Goal: Task Accomplishment & Management: Use online tool/utility

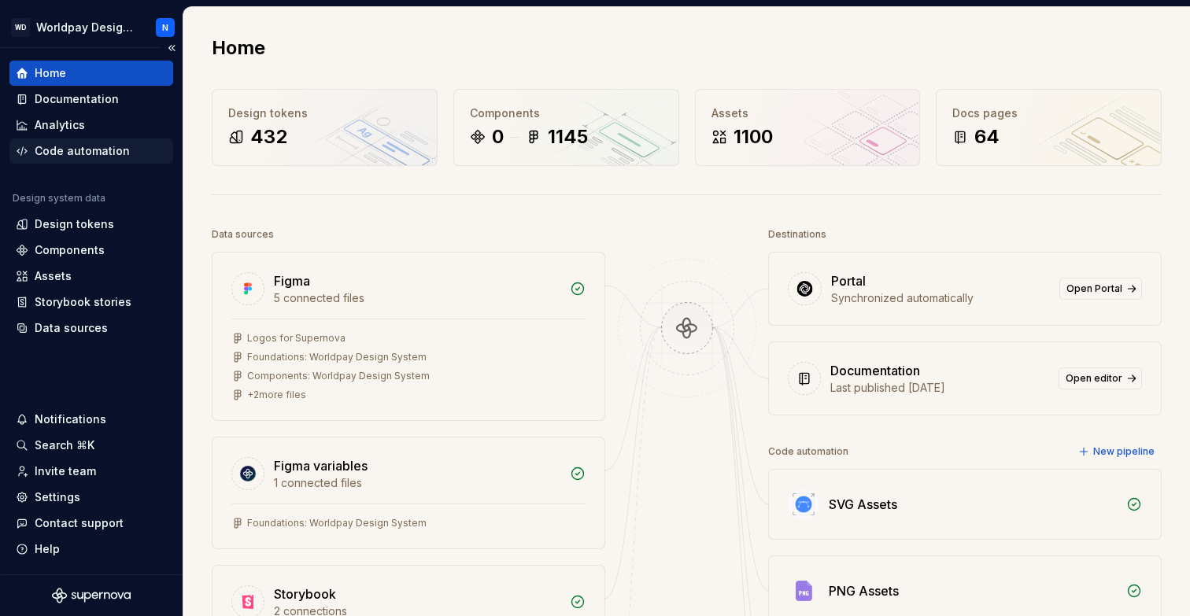
click at [97, 157] on div "Code automation" at bounding box center [82, 151] width 95 height 16
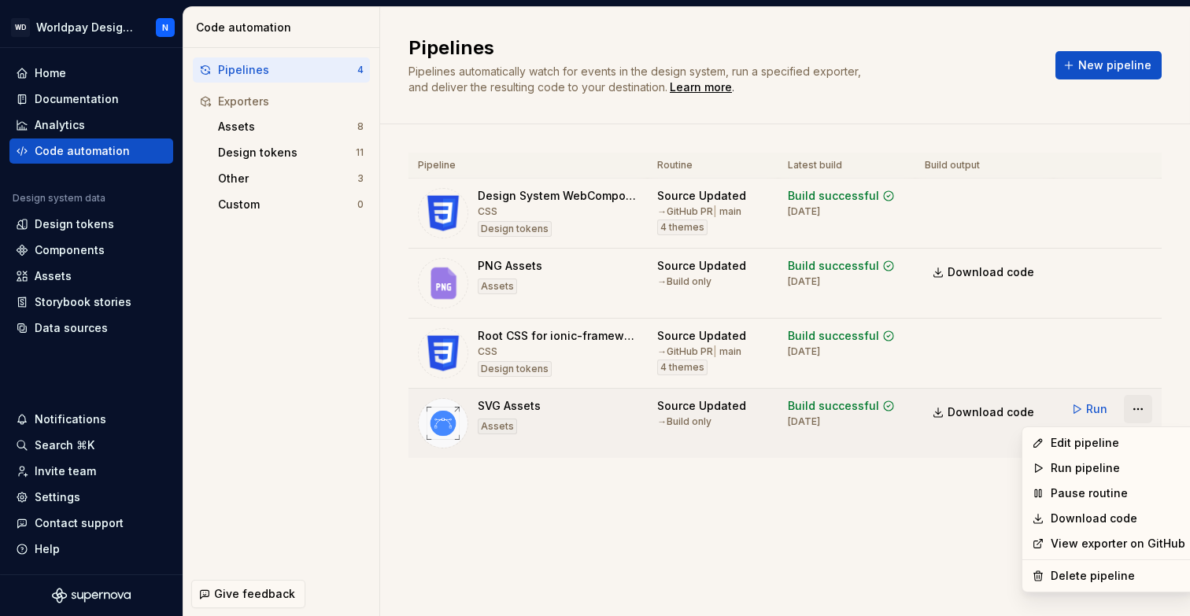
click at [1138, 412] on html "WD Worldpay Design System N Home Documentation Analytics Code automation Design…" at bounding box center [595, 308] width 1190 height 616
click at [1100, 442] on div "Edit pipeline" at bounding box center [1118, 443] width 135 height 16
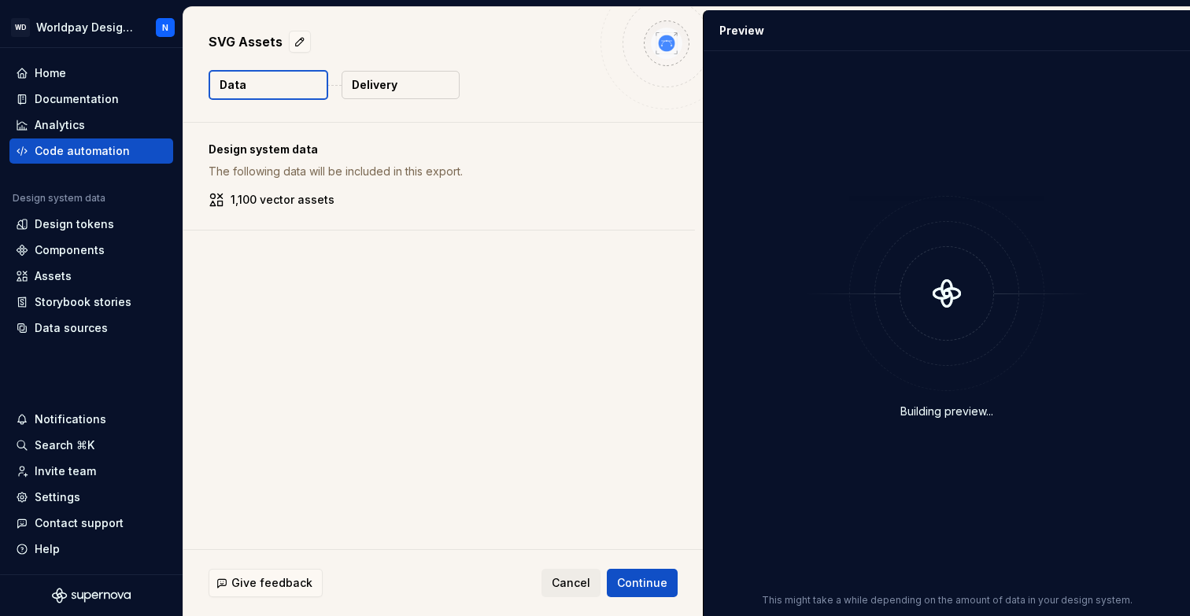
click at [394, 87] on p "Delivery" at bounding box center [375, 85] width 46 height 16
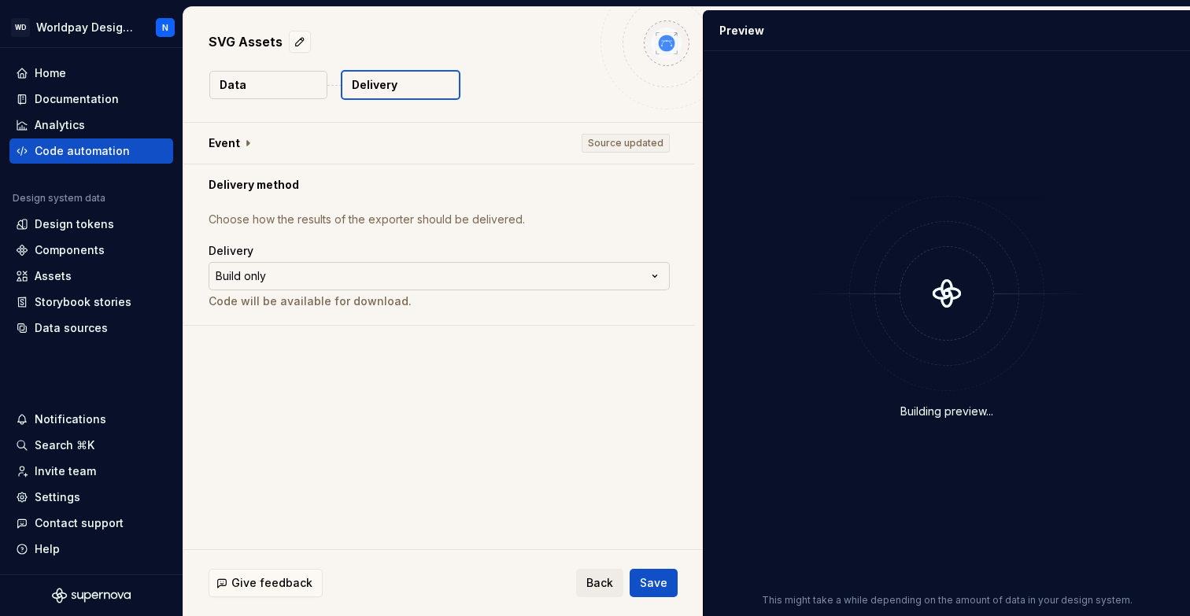
click at [339, 275] on html "**********" at bounding box center [595, 308] width 1190 height 616
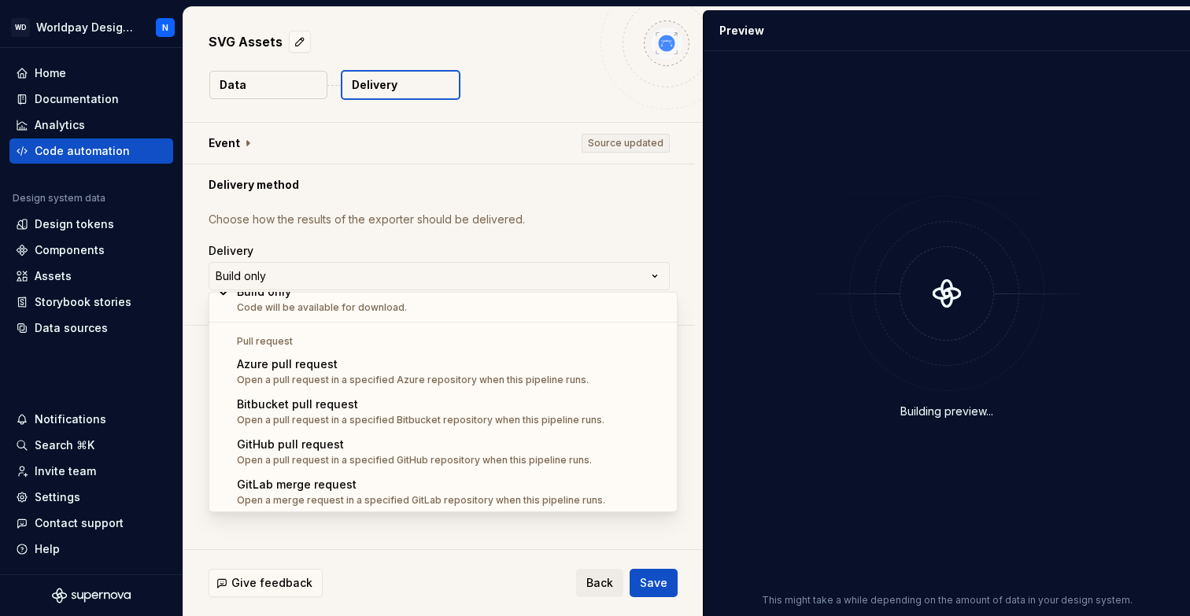
scroll to position [44, 0]
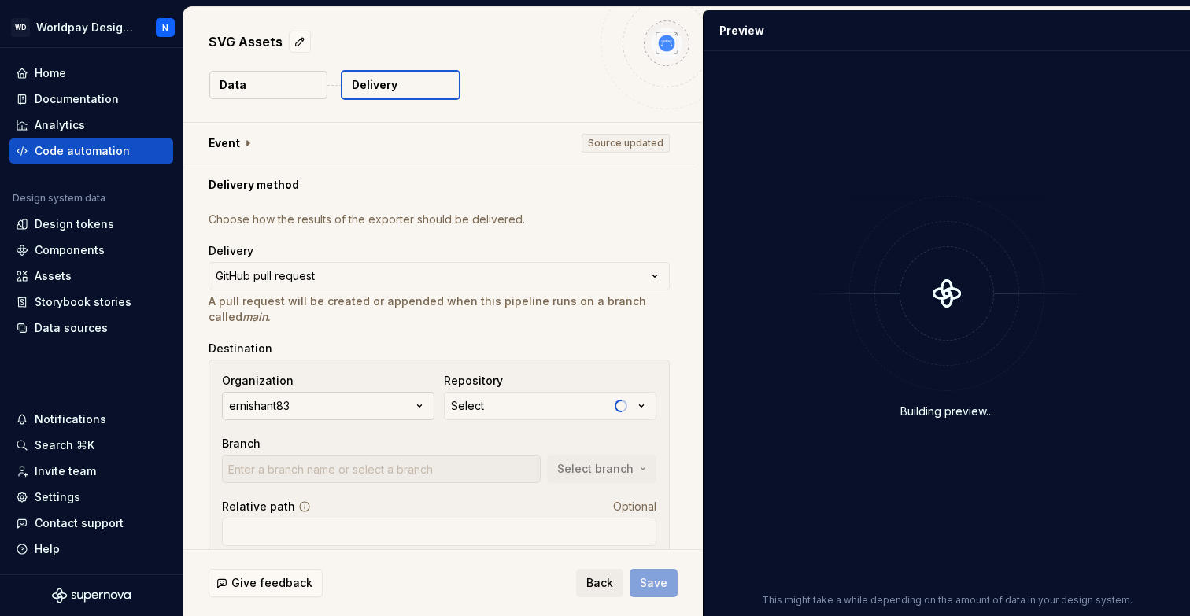
click at [418, 411] on icon "button" at bounding box center [420, 406] width 16 height 16
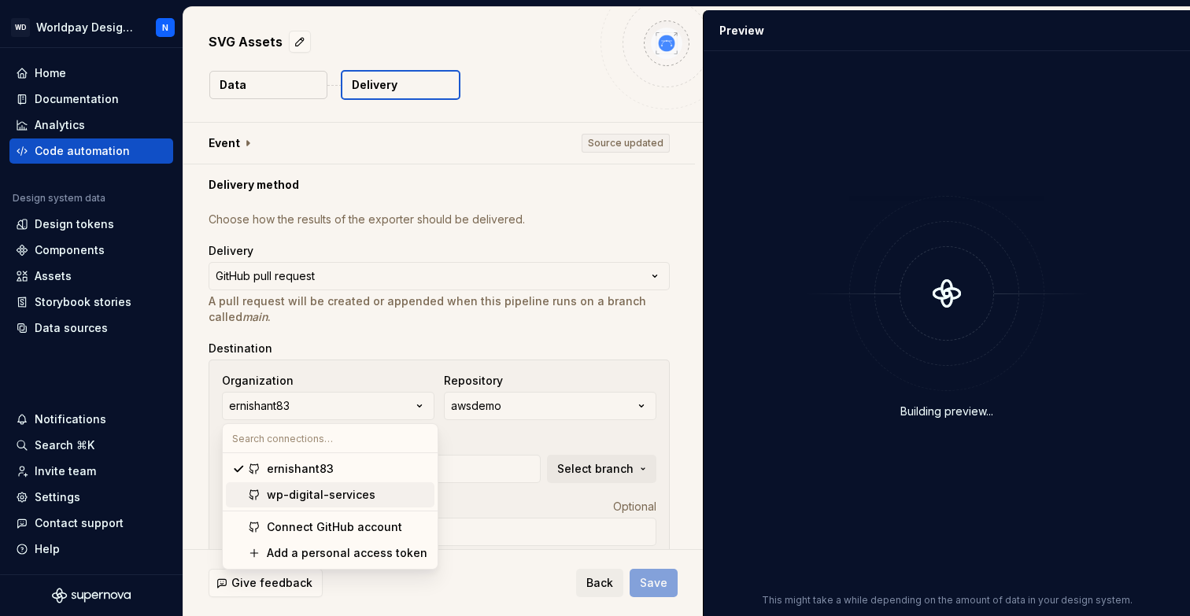
click at [371, 497] on div "wp-digital-services" at bounding box center [347, 495] width 161 height 16
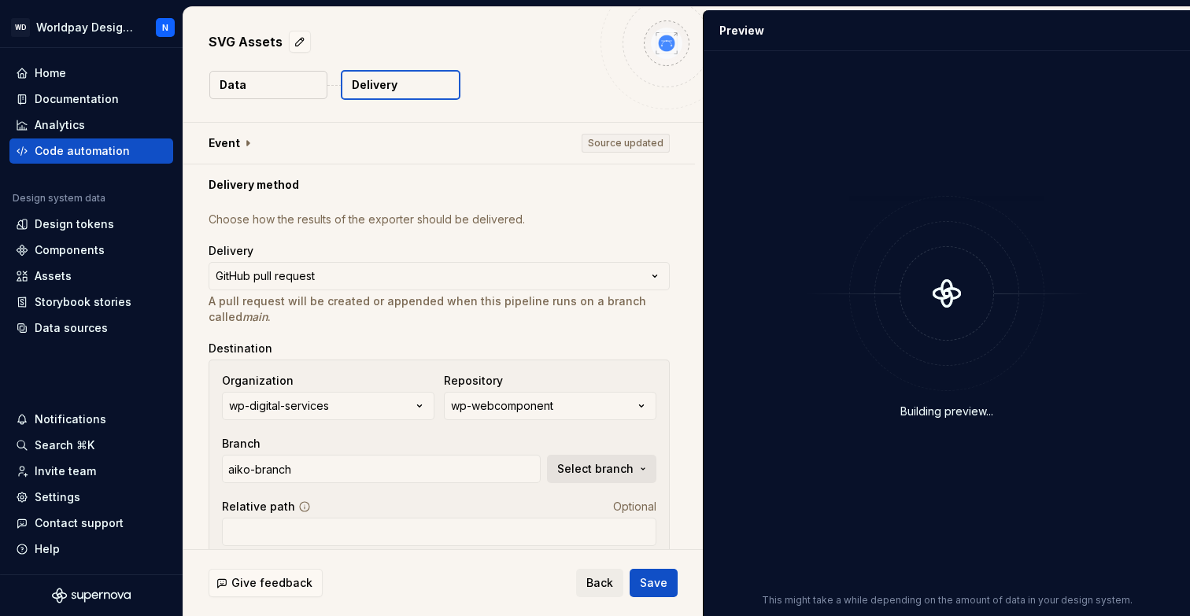
click at [619, 464] on span "Select branch" at bounding box center [595, 469] width 76 height 16
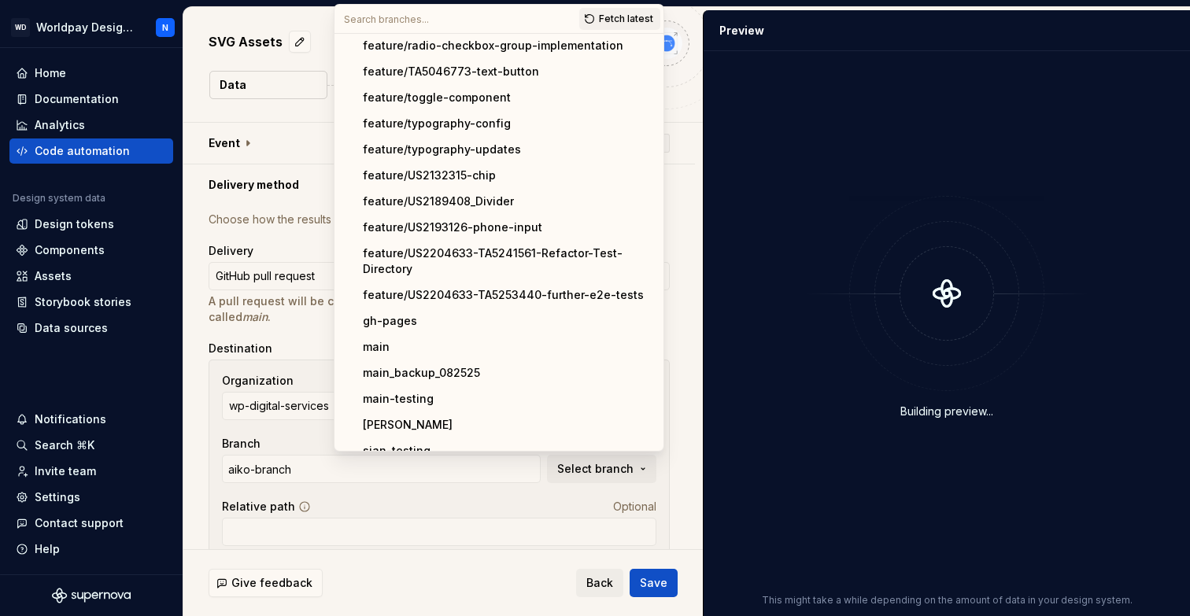
scroll to position [291, 0]
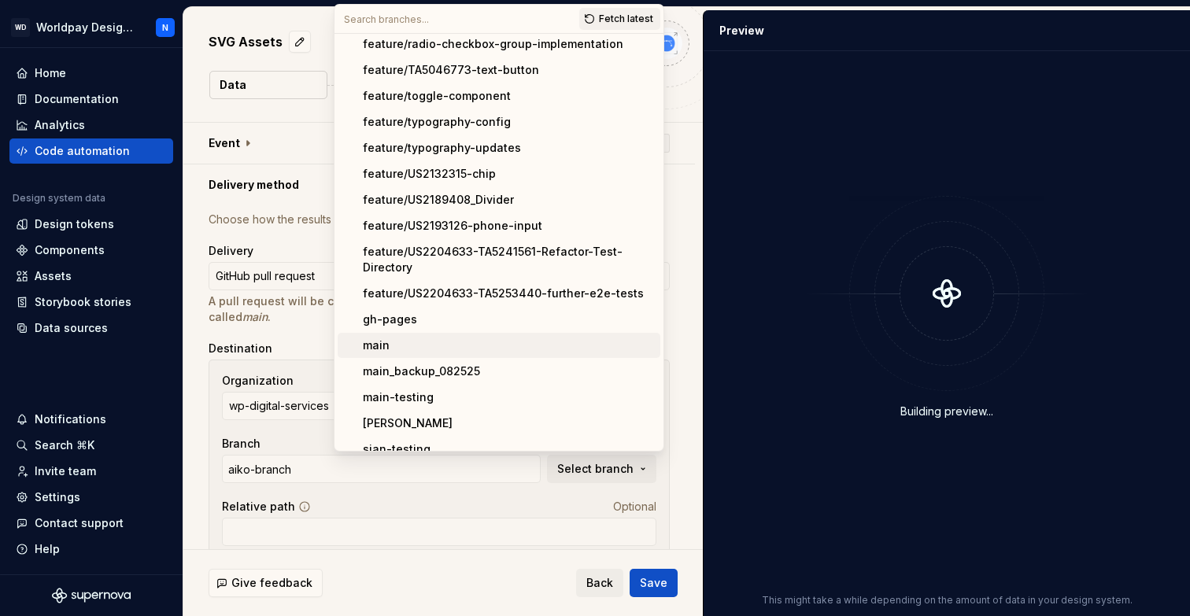
click at [407, 341] on div "main" at bounding box center [508, 346] width 291 height 16
type input "main"
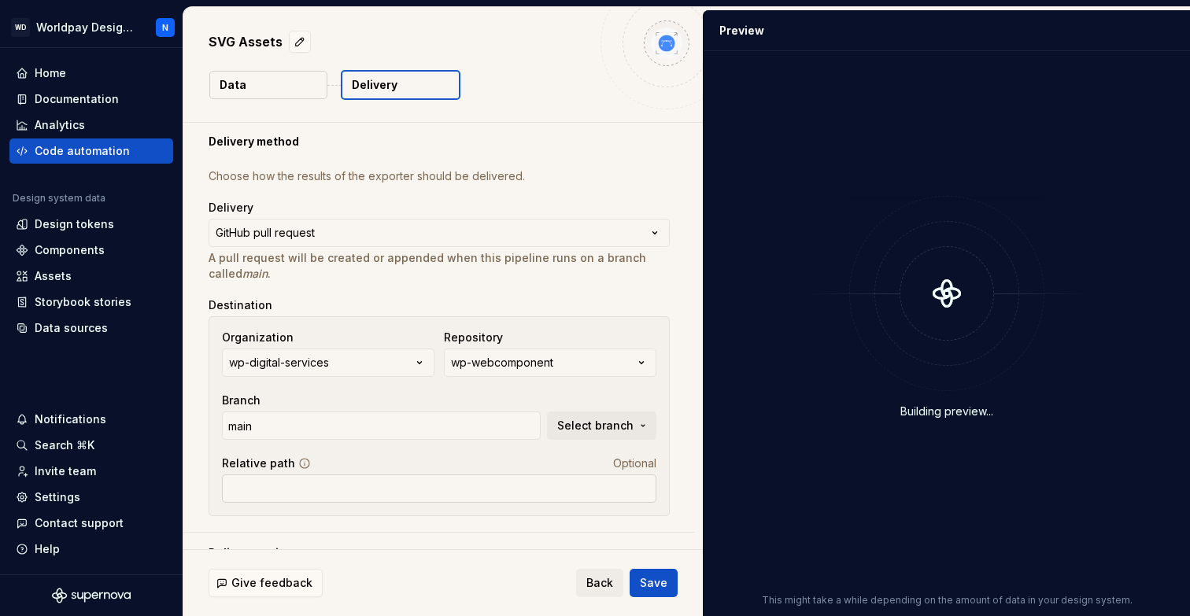
scroll to position [68, 0]
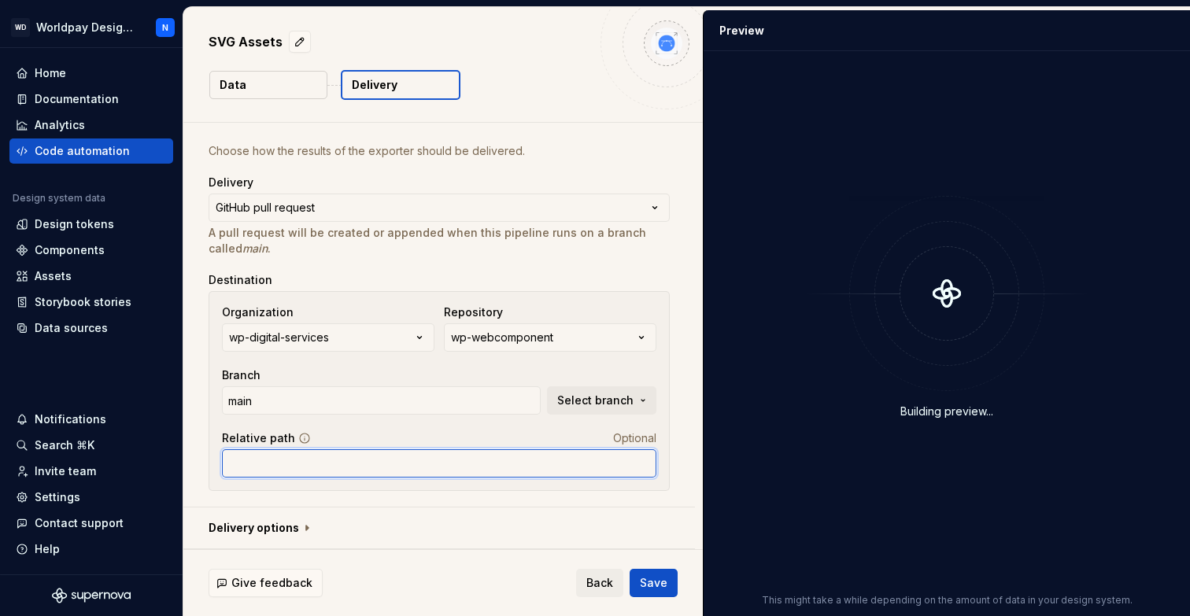
click at [322, 467] on input "Relative path" at bounding box center [439, 463] width 434 height 28
drag, startPoint x: 284, startPoint y: 464, endPoint x: 416, endPoint y: 470, distance: 131.6
click at [416, 470] on input "packages/ui-core/src/ion" at bounding box center [439, 463] width 434 height 28
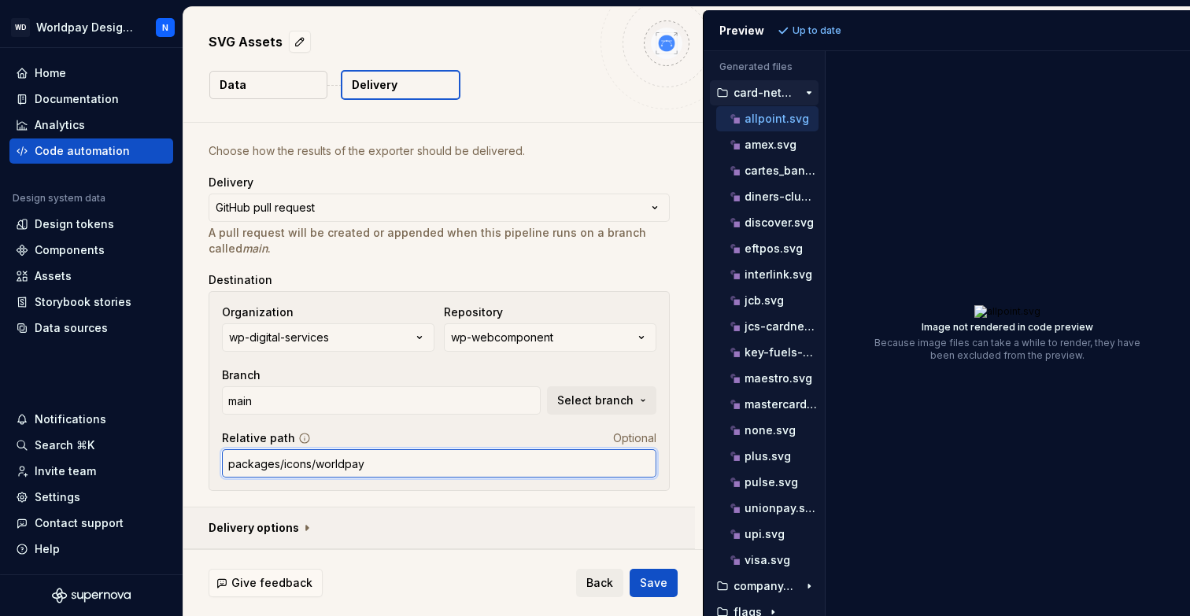
type input "packages/icons/worldpay"
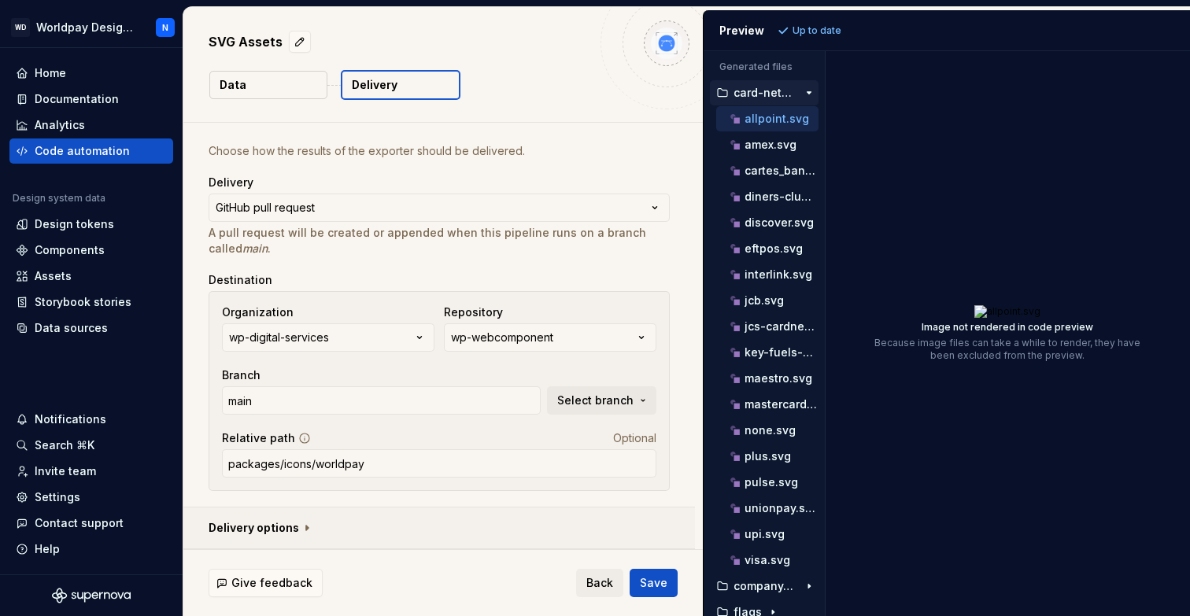
click at [306, 529] on button "button" at bounding box center [439, 528] width 512 height 41
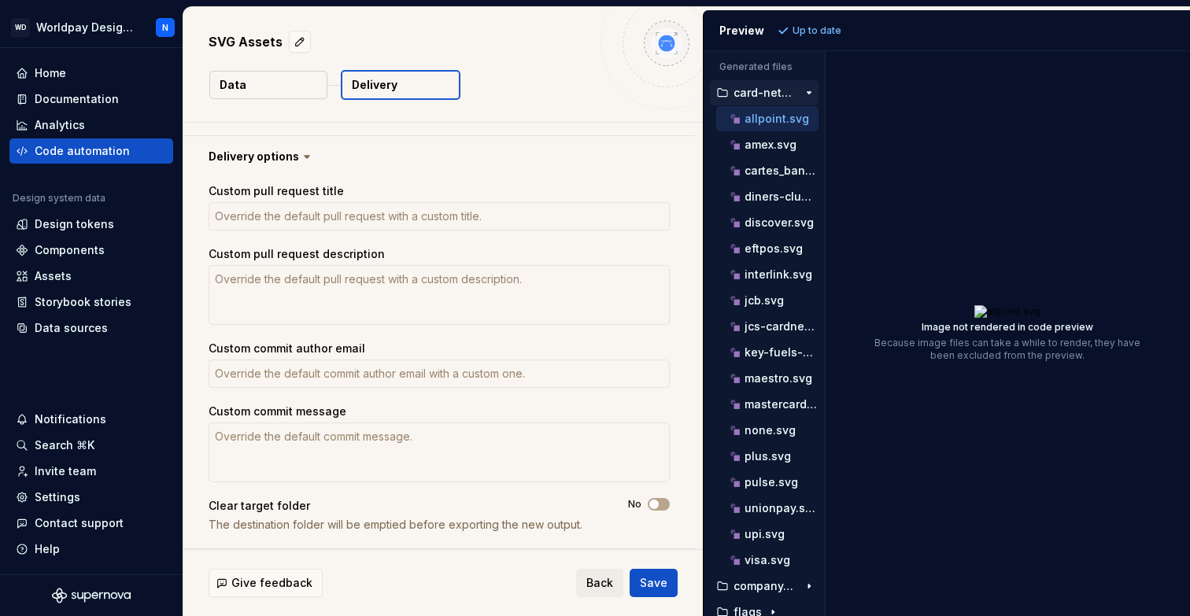
scroll to position [432, 0]
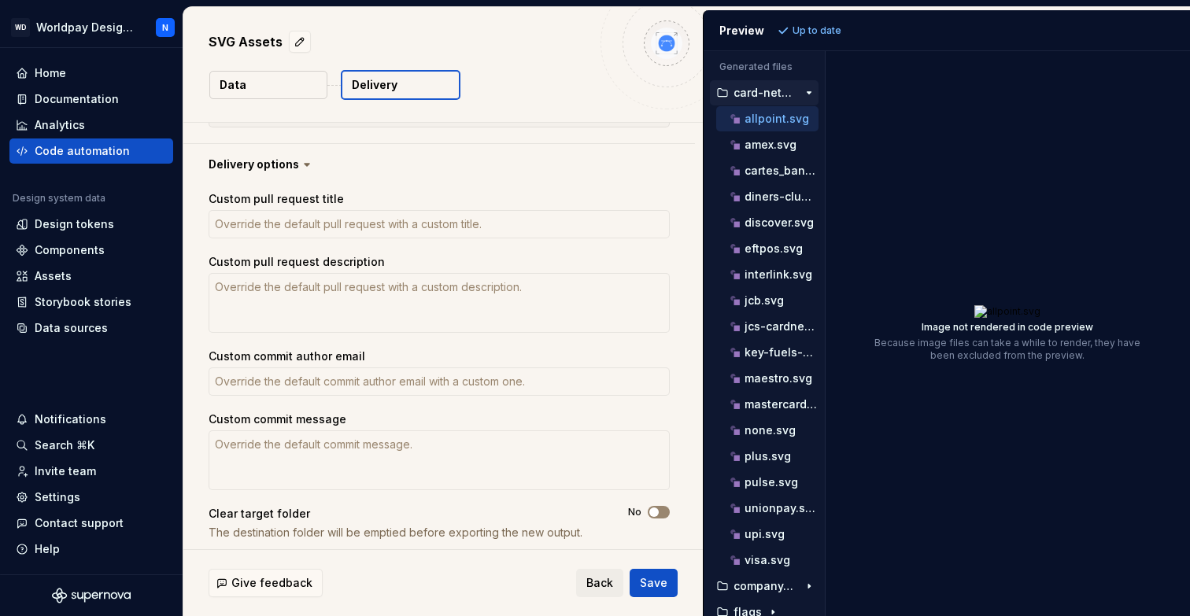
click at [669, 512] on button "No" at bounding box center [659, 512] width 22 height 13
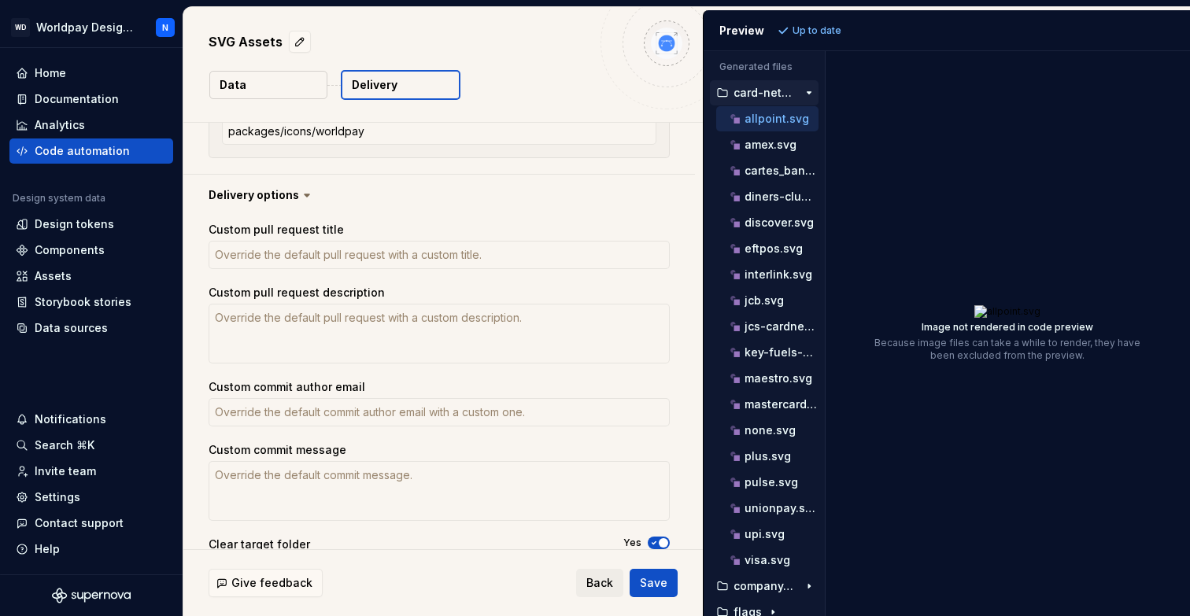
scroll to position [440, 0]
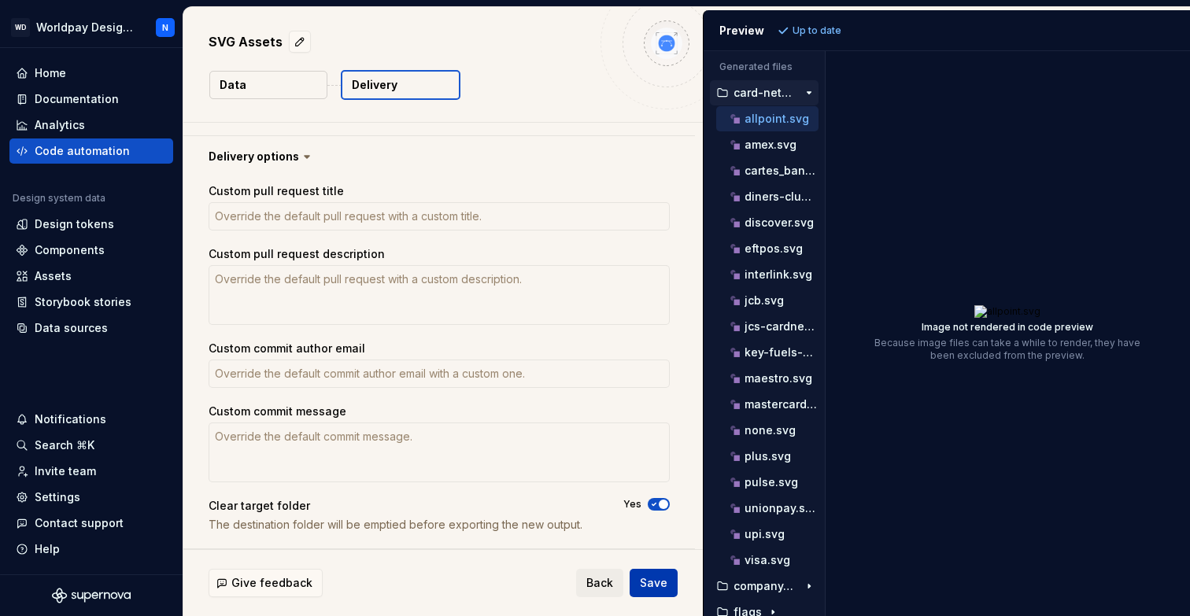
click at [660, 584] on span "Save" at bounding box center [654, 583] width 28 height 16
type textarea "*"
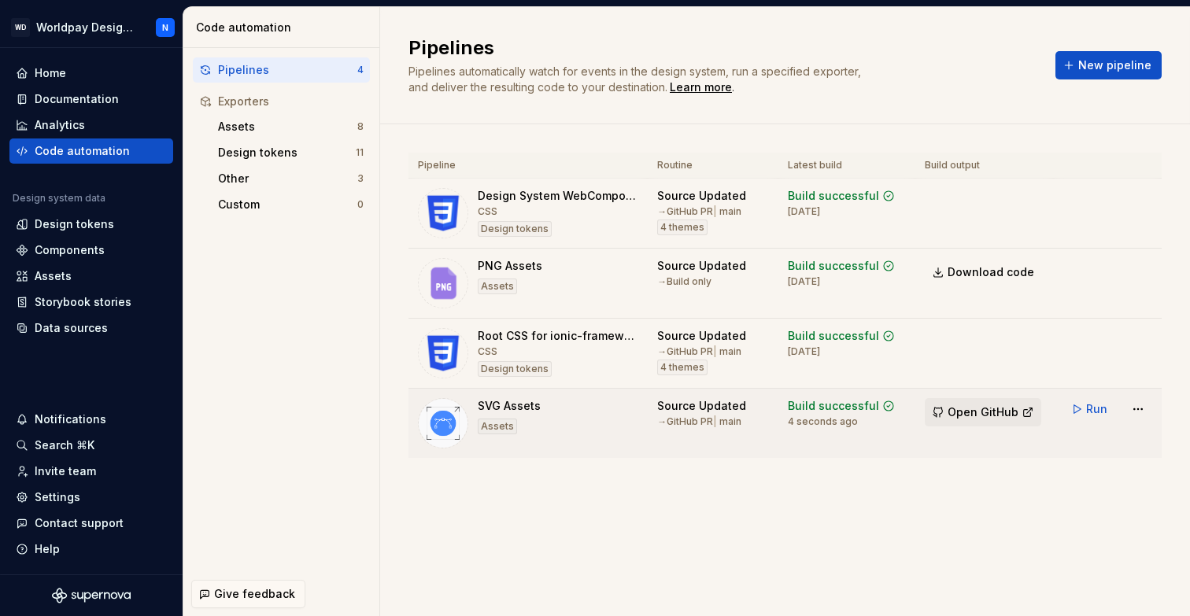
click at [979, 412] on span "Open GitHub" at bounding box center [983, 413] width 71 height 16
